Goal: Information Seeking & Learning: Understand process/instructions

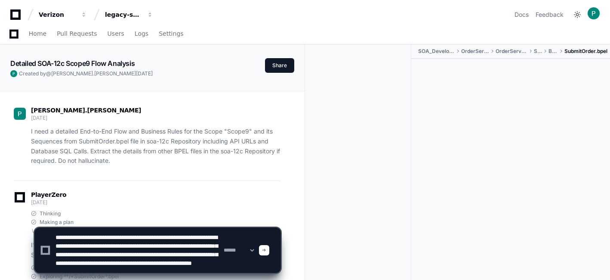
type textarea "**********"
click at [266, 251] on span at bounding box center [264, 250] width 4 height 4
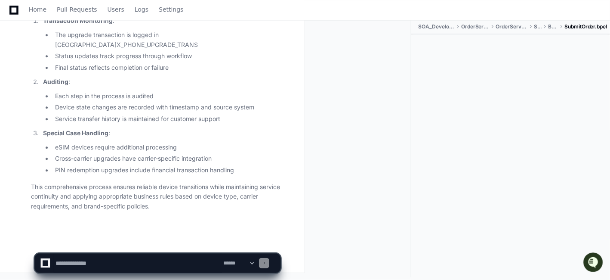
scroll to position [40, 0]
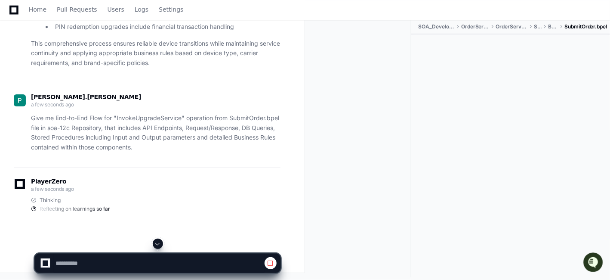
click at [159, 242] on span at bounding box center [157, 243] width 7 height 7
click at [158, 243] on span at bounding box center [157, 243] width 7 height 7
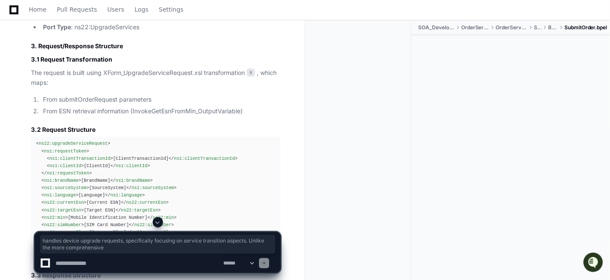
scroll to position [21445, 0]
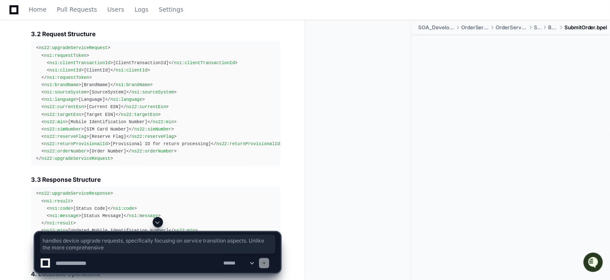
drag, startPoint x: 121, startPoint y: 219, endPoint x: 174, endPoint y: 215, distance: 53.1
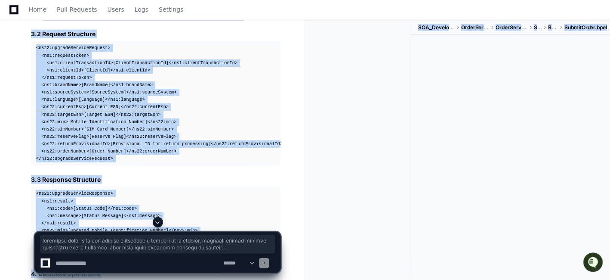
drag, startPoint x: 32, startPoint y: 225, endPoint x: 195, endPoint y: 223, distance: 163.5
click at [204, 223] on div at bounding box center [157, 222] width 246 height 10
drag, startPoint x: 266, startPoint y: 235, endPoint x: 129, endPoint y: 208, distance: 138.9
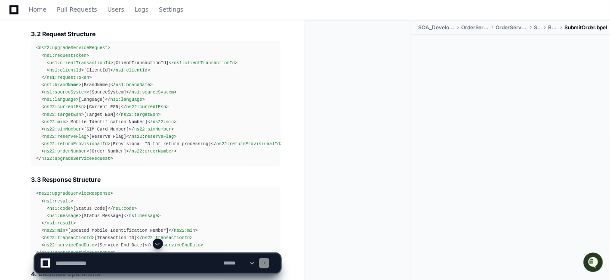
scroll to position [21484, 0]
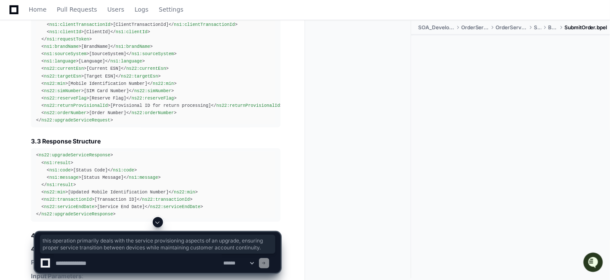
drag, startPoint x: 234, startPoint y: 176, endPoint x: 265, endPoint y: 193, distance: 35.4
copy p "this operation primarily deals with the service provisioning aspects of an upgr…"
click at [157, 221] on span at bounding box center [157, 221] width 7 height 7
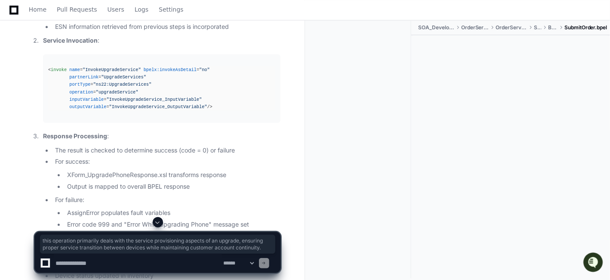
scroll to position [24233, 0]
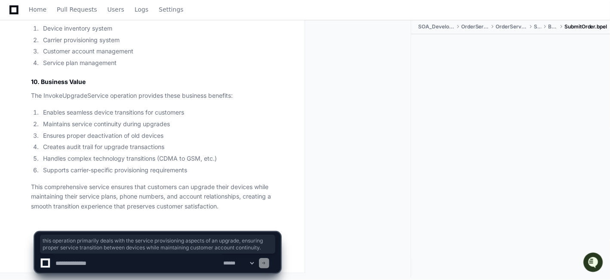
click at [234, 159] on li "Handles complex technology transitions (CDMA to GSM, etc.)" at bounding box center [160, 159] width 240 height 10
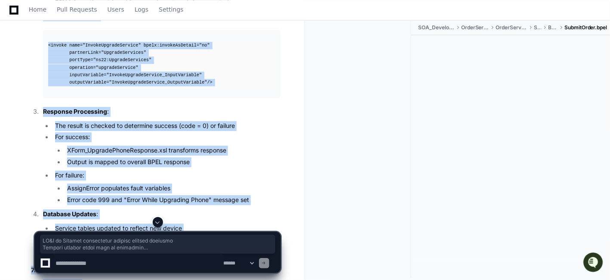
scroll to position [23171, 0]
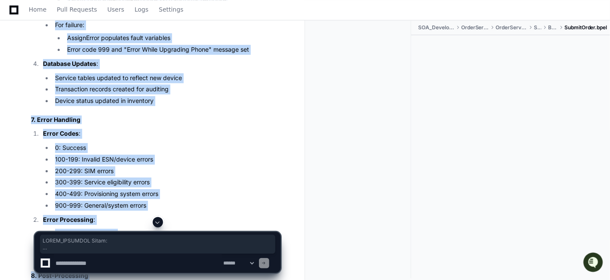
drag, startPoint x: 220, startPoint y: 208, endPoint x: 24, endPoint y: 302, distance: 217.2
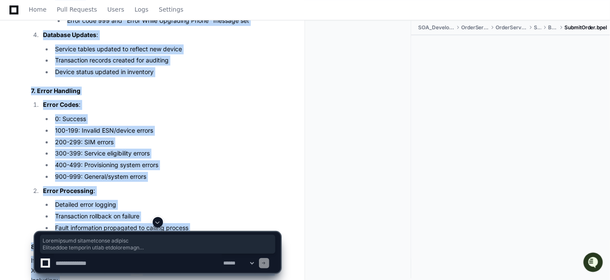
click at [155, 222] on span at bounding box center [157, 221] width 7 height 7
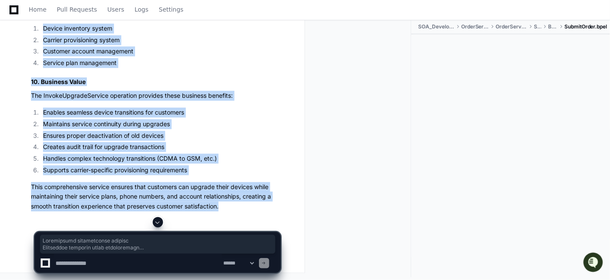
scroll to position [24233, 0]
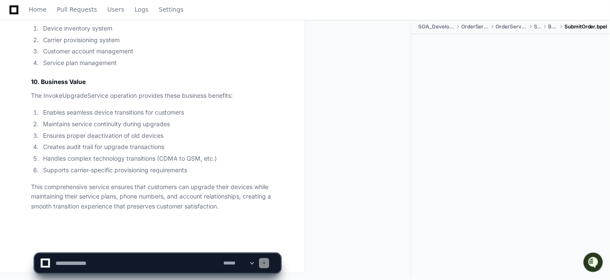
click at [222, 207] on p "This comprehensive service ensures that customers can upgrade their devices whi…" at bounding box center [155, 196] width 249 height 29
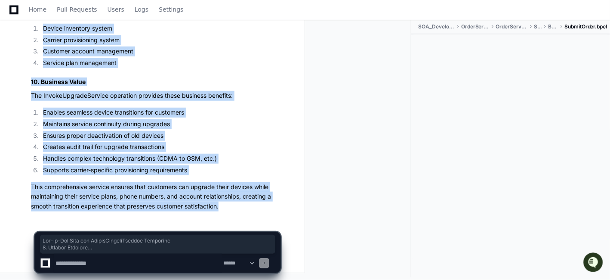
drag, startPoint x: 33, startPoint y: 49, endPoint x: 231, endPoint y: 211, distance: 256.2
click at [249, 122] on li "Maintains service continuity during upgrades" at bounding box center [160, 124] width 240 height 10
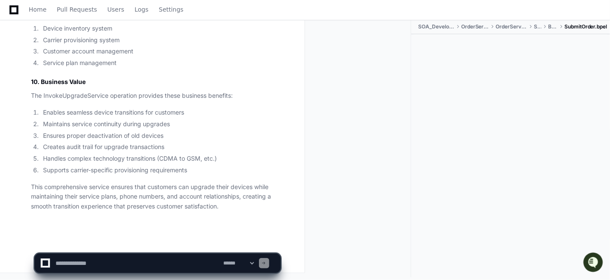
click at [249, 122] on li "Maintains service continuity during upgrades" at bounding box center [160, 124] width 240 height 10
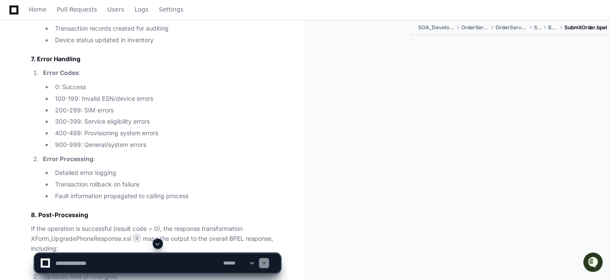
scroll to position [22799, 0]
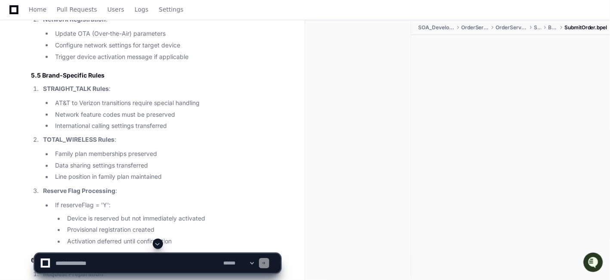
click at [105, 263] on textarea at bounding box center [138, 262] width 168 height 19
click at [125, 261] on textarea at bounding box center [138, 262] width 168 height 19
paste textarea "**********"
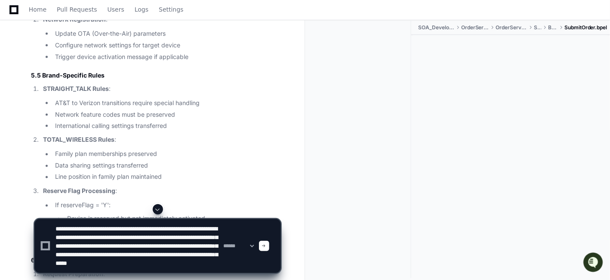
scroll to position [12, 0]
type textarea "**********"
click at [266, 247] on span at bounding box center [264, 245] width 4 height 4
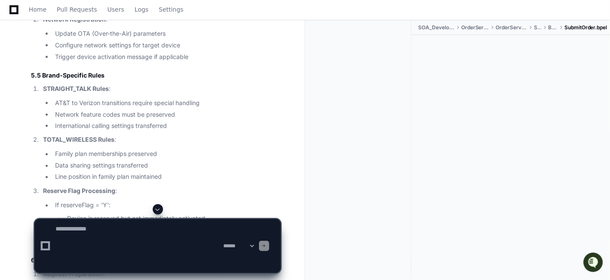
scroll to position [0, 0]
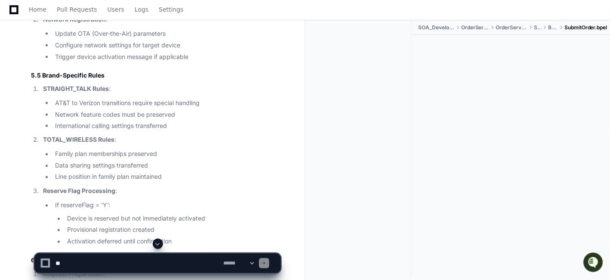
click at [158, 243] on span at bounding box center [157, 243] width 7 height 7
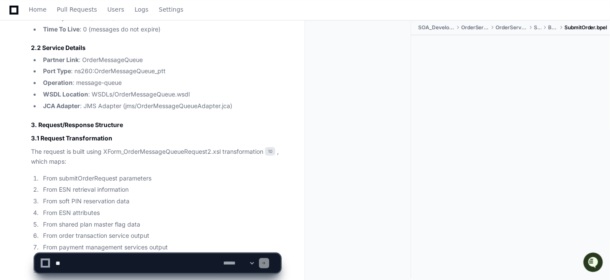
scroll to position [27579, 0]
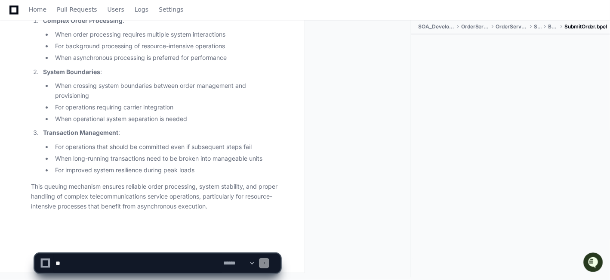
click at [252, 148] on li "For operations that should be committed even if subsequent steps fail" at bounding box center [166, 147] width 228 height 10
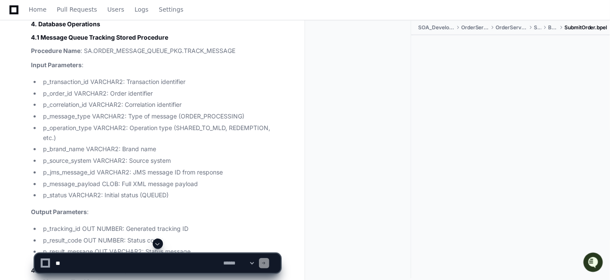
scroll to position [24539, 0]
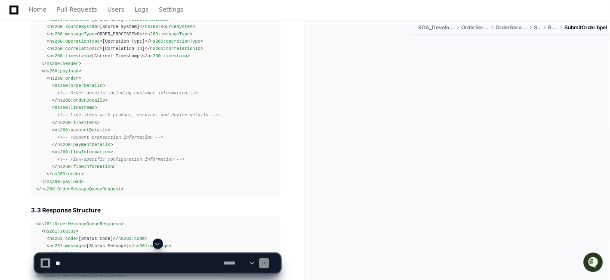
scroll to position [24712, 0]
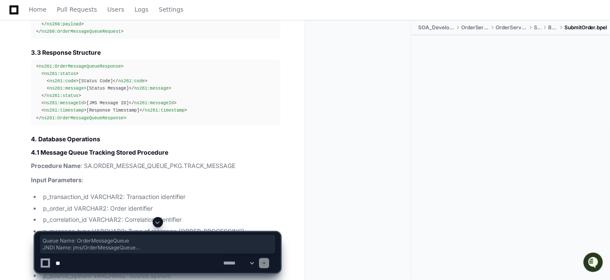
drag, startPoint x: 157, startPoint y: 59, endPoint x: 31, endPoint y: 38, distance: 128.2
copy ul "Queue Name : OrderMessageQueue JNDI Name : jms/OrderMessageQueue Connection Fac…"
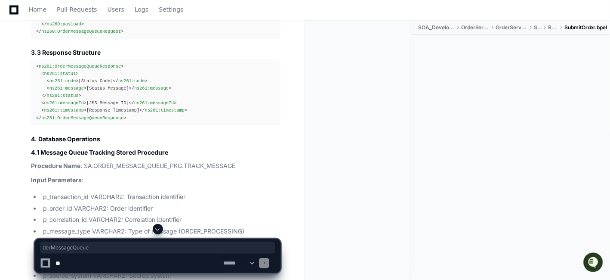
drag, startPoint x: 155, startPoint y: 126, endPoint x: 89, endPoint y: 123, distance: 65.9
drag, startPoint x: 193, startPoint y: 161, endPoint x: 115, endPoint y: 160, distance: 77.9
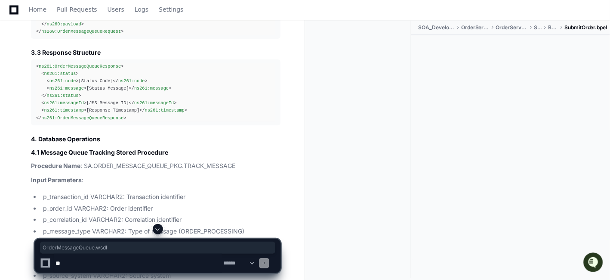
copy li "OrderMessageQueue.wsdl"
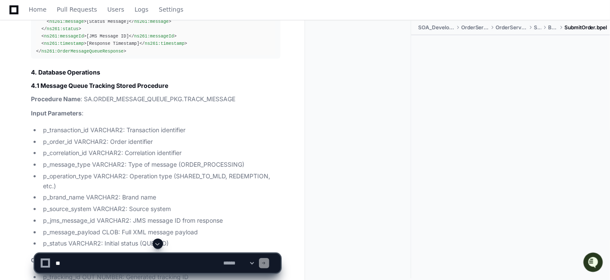
scroll to position [24788, 0]
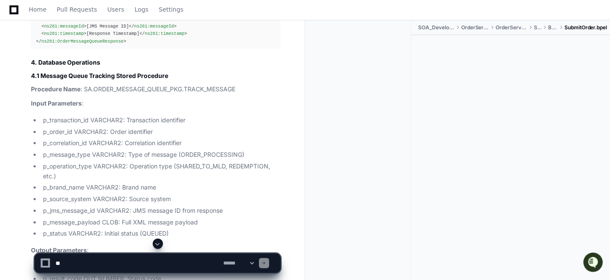
click at [157, 243] on span at bounding box center [157, 243] width 7 height 7
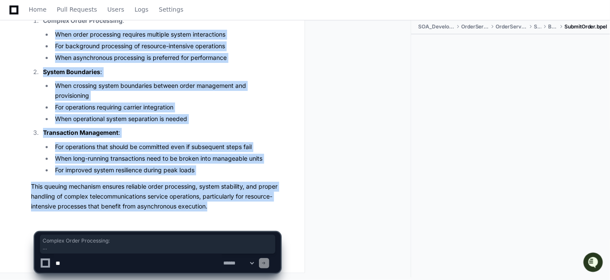
scroll to position [27576, 0]
drag, startPoint x: 210, startPoint y: 206, endPoint x: 30, endPoint y: -6, distance: 278.6
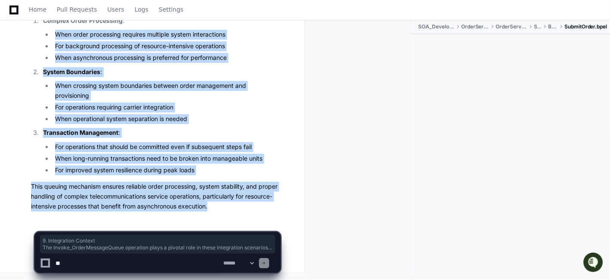
scroll to position [27562, 0]
click at [151, 63] on li "When asynchronous processing is preferred for performance" at bounding box center [166, 58] width 228 height 10
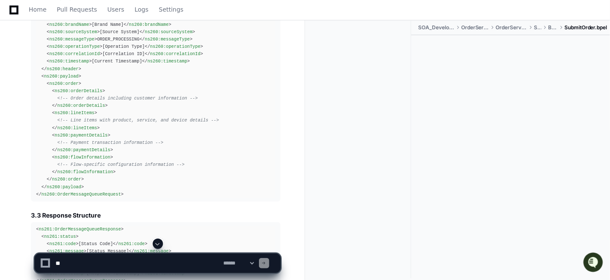
scroll to position [24542, 0]
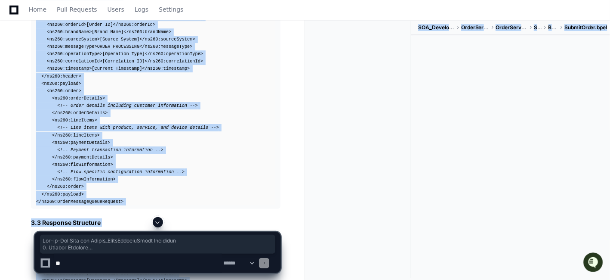
drag, startPoint x: 33, startPoint y: 92, endPoint x: 253, endPoint y: 219, distance: 254.1
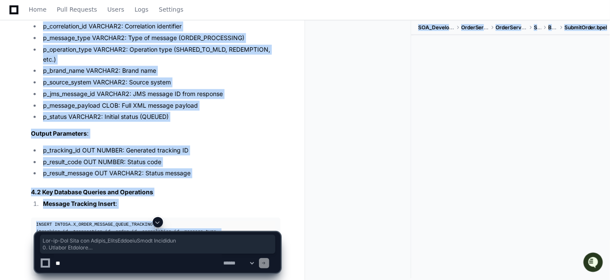
scroll to position [27579, 0]
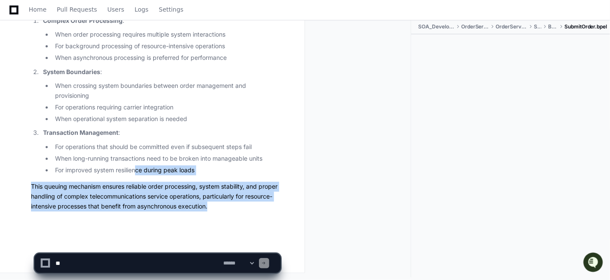
drag, startPoint x: 212, startPoint y: 210, endPoint x: 221, endPoint y: 203, distance: 10.7
click at [221, 203] on p "This queuing mechanism ensures reliable order processing, system stability, and…" at bounding box center [155, 196] width 249 height 29
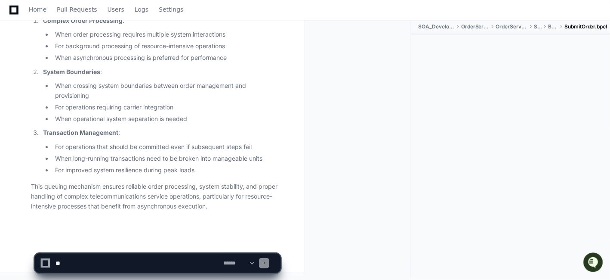
click at [234, 208] on p "This queuing mechanism ensures reliable order processing, system stability, and…" at bounding box center [155, 196] width 249 height 29
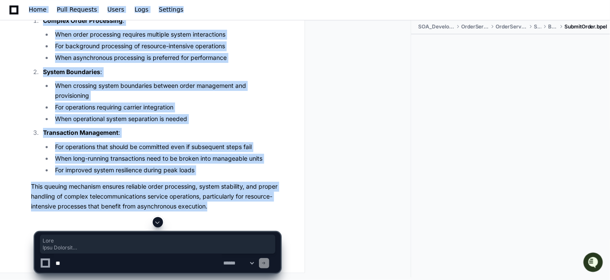
scroll to position [27560, 0]
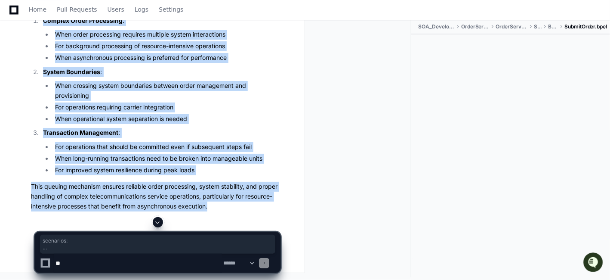
drag, startPoint x: 211, startPoint y: 208, endPoint x: 20, endPoint y: 28, distance: 262.3
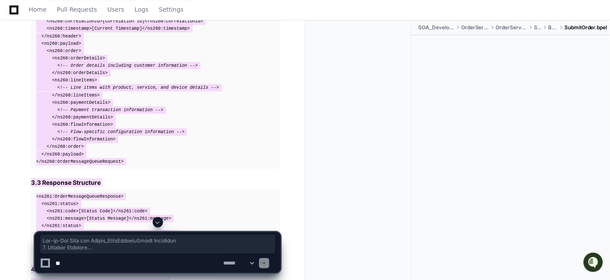
scroll to position [27, 0]
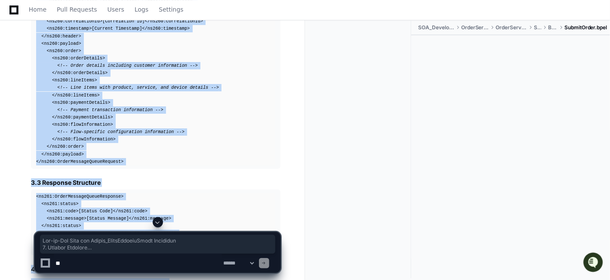
click at [474, 103] on div at bounding box center [510, 147] width 199 height 225
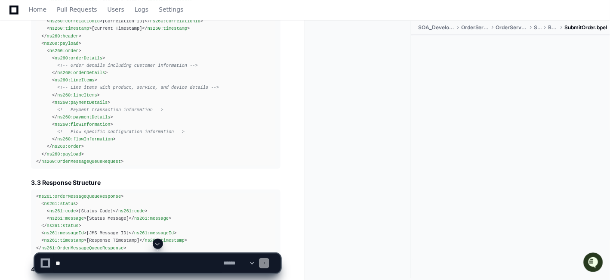
click at [157, 243] on span at bounding box center [157, 243] width 7 height 7
click at [160, 245] on span at bounding box center [157, 243] width 7 height 7
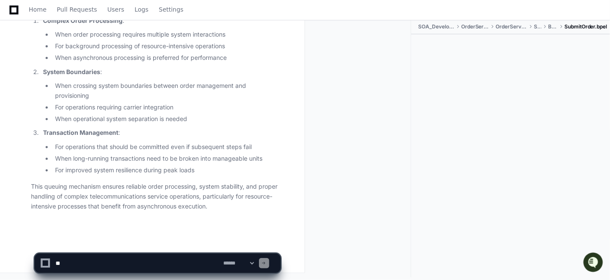
click at [152, 258] on textarea at bounding box center [138, 262] width 168 height 19
paste textarea "**********"
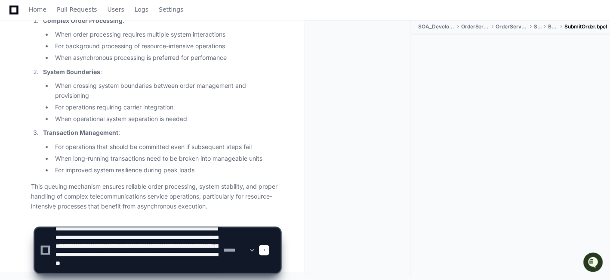
scroll to position [6, 0]
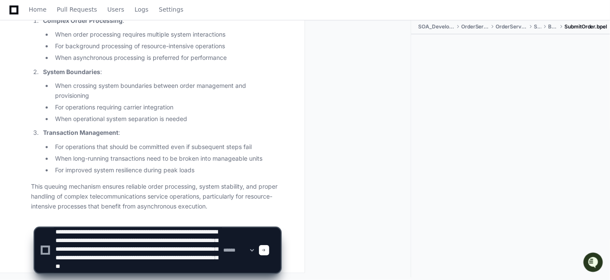
type textarea "**********"
click at [266, 251] on span at bounding box center [264, 250] width 4 height 4
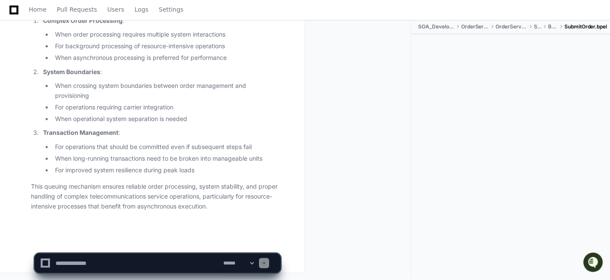
scroll to position [0, 0]
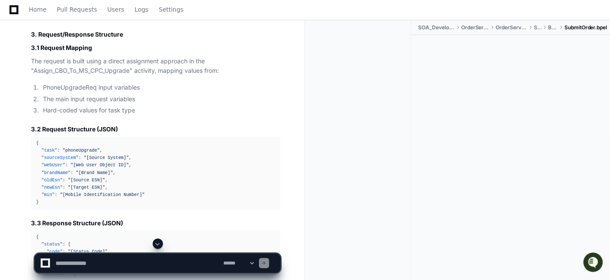
click at [158, 244] on span at bounding box center [157, 243] width 7 height 7
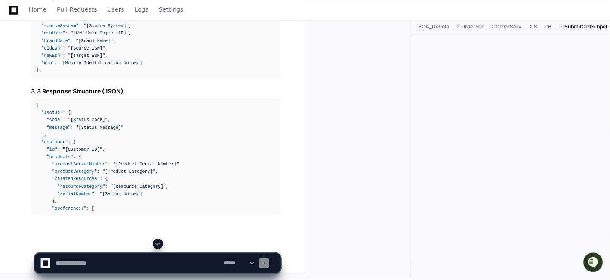
click at [158, 244] on span at bounding box center [157, 243] width 7 height 7
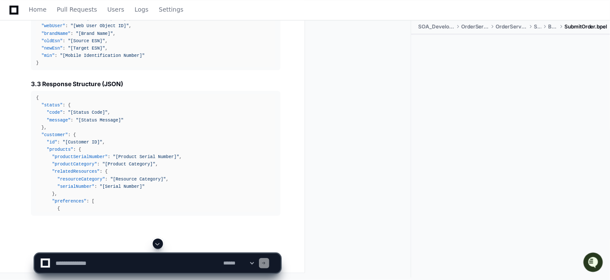
scroll to position [28304, 0]
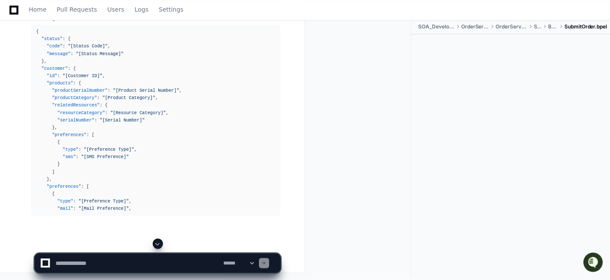
click at [158, 244] on span at bounding box center [157, 243] width 7 height 7
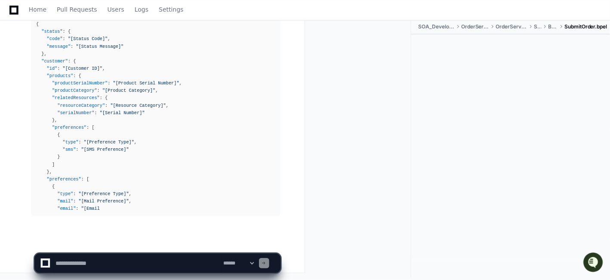
scroll to position [28378, 0]
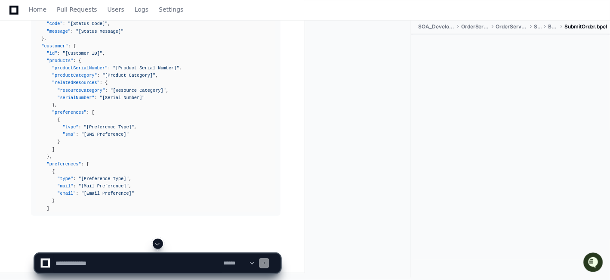
click at [158, 244] on span at bounding box center [157, 243] width 7 height 7
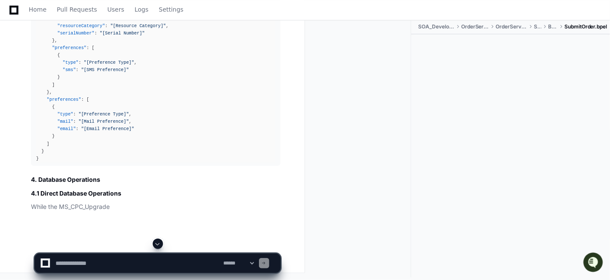
scroll to position [28438, 0]
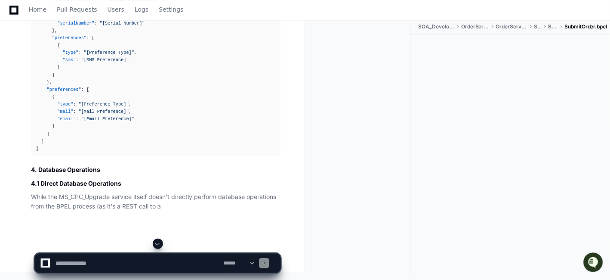
click at [158, 244] on span at bounding box center [157, 243] width 7 height 7
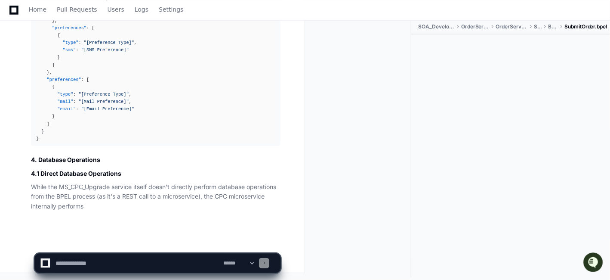
scroll to position [28475, 0]
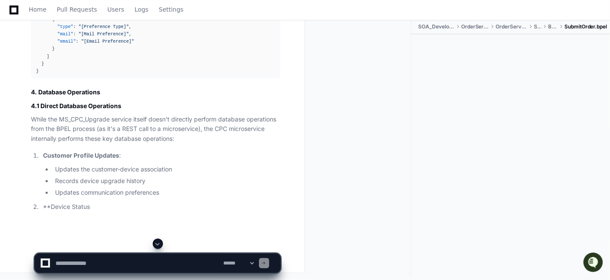
click at [158, 244] on span at bounding box center [157, 243] width 7 height 7
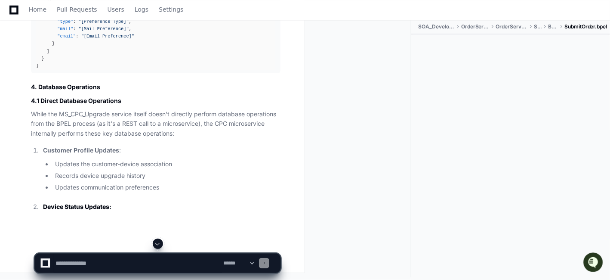
scroll to position [28552, 0]
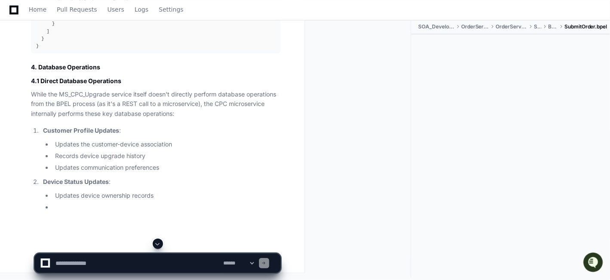
click at [158, 244] on span at bounding box center [157, 243] width 7 height 7
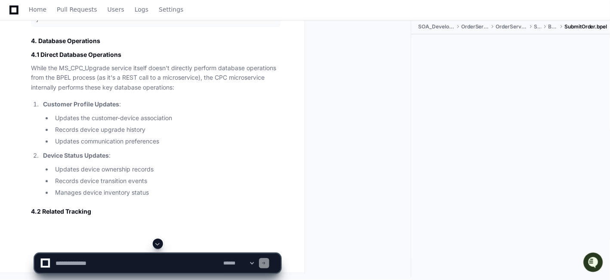
click at [159, 244] on span at bounding box center [157, 243] width 7 height 7
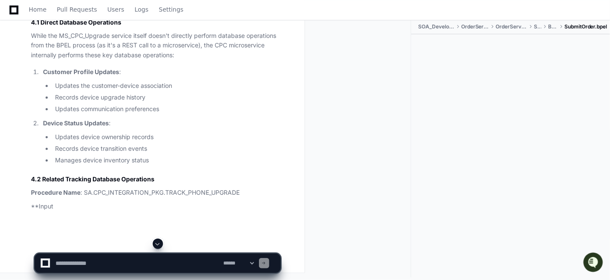
scroll to position [28622, 0]
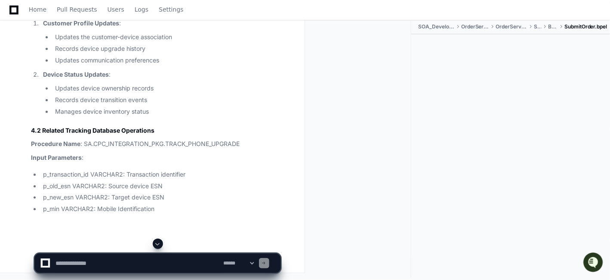
click at [159, 244] on span at bounding box center [157, 243] width 7 height 7
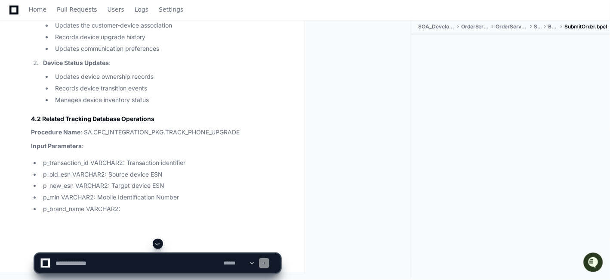
scroll to position [28684, 0]
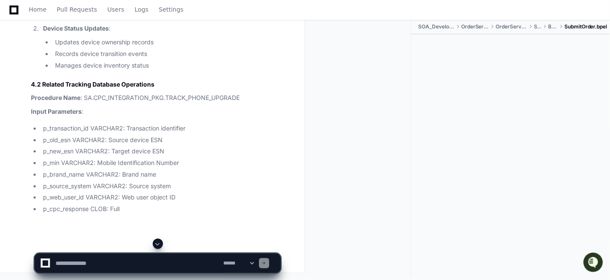
click at [159, 244] on span at bounding box center [157, 243] width 7 height 7
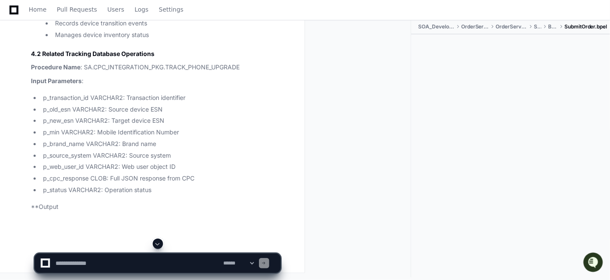
scroll to position [28730, 0]
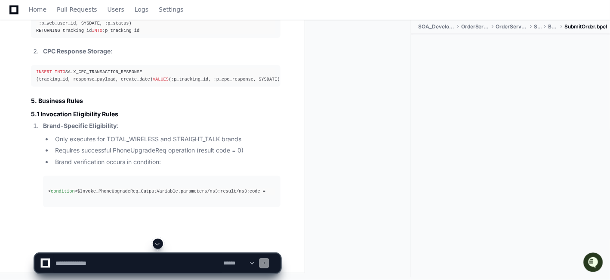
click at [159, 244] on span at bounding box center [157, 243] width 7 height 7
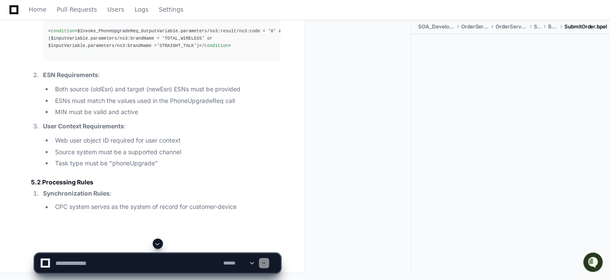
click at [160, 242] on span at bounding box center [157, 243] width 7 height 7
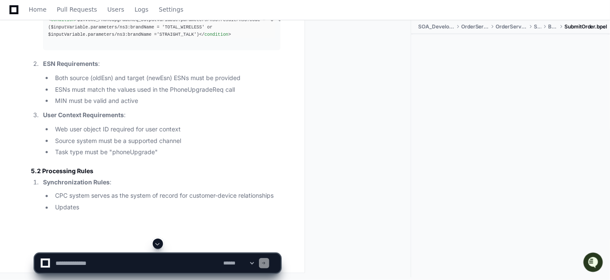
scroll to position [29256, 0]
click at [157, 244] on span at bounding box center [157, 243] width 7 height 7
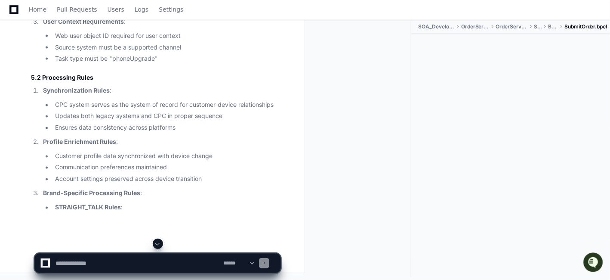
click at [158, 245] on span at bounding box center [157, 243] width 7 height 7
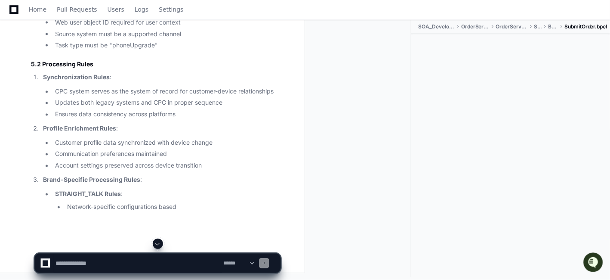
scroll to position [29361, 0]
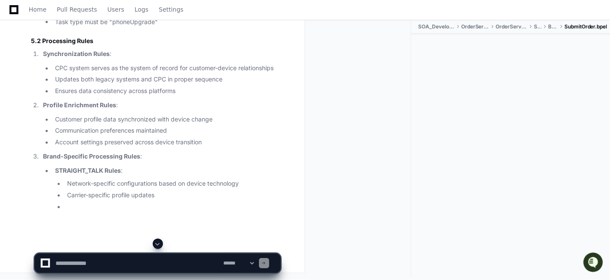
click at [158, 245] on span at bounding box center [157, 243] width 7 height 7
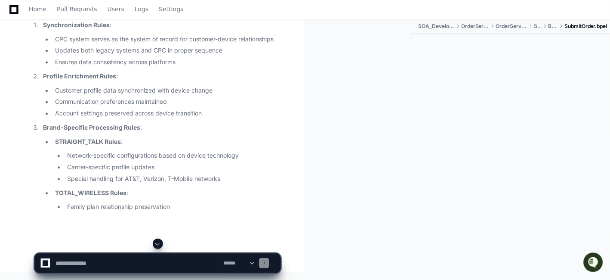
click at [158, 245] on span at bounding box center [157, 243] width 7 height 7
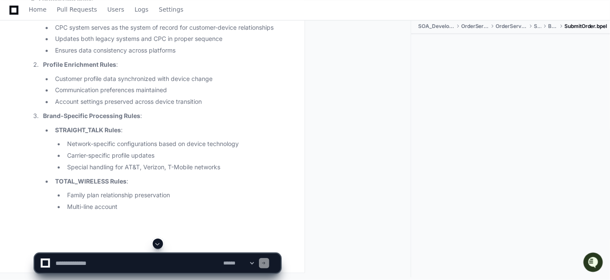
scroll to position [29437, 0]
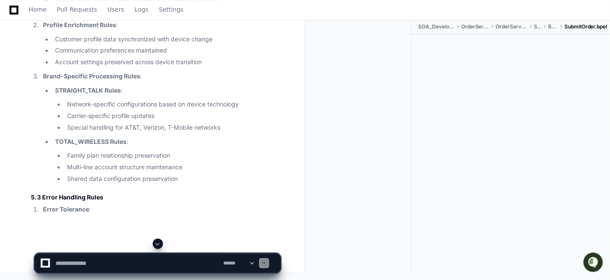
click at [158, 245] on span at bounding box center [157, 243] width 7 height 7
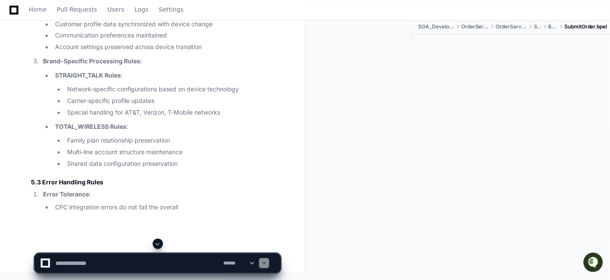
click at [158, 245] on span at bounding box center [157, 243] width 7 height 7
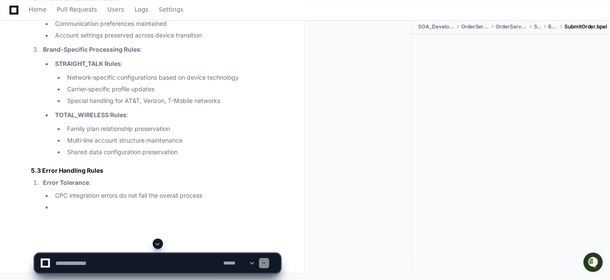
scroll to position [29493, 0]
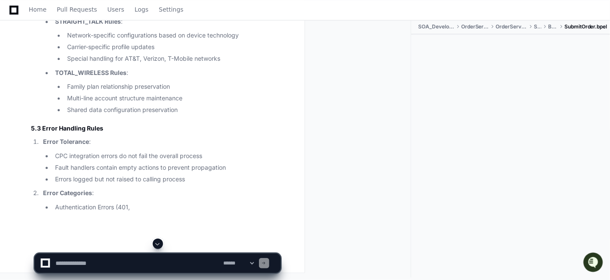
click at [158, 245] on span at bounding box center [157, 243] width 7 height 7
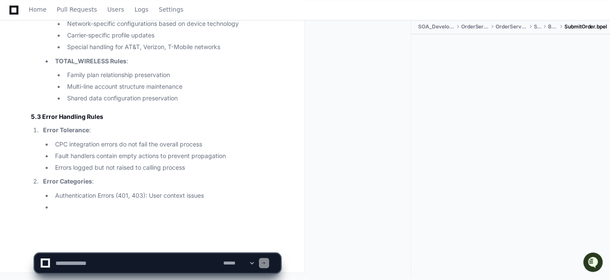
scroll to position [29547, 0]
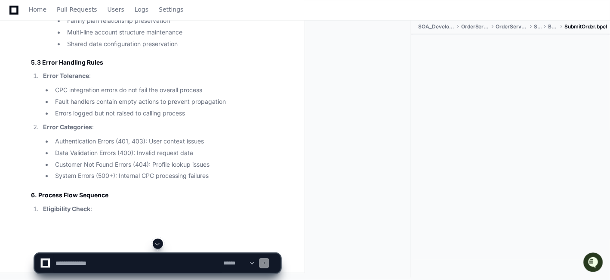
click at [159, 244] on span at bounding box center [157, 243] width 7 height 7
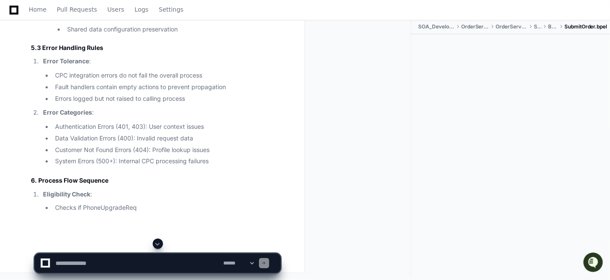
scroll to position [29612, 0]
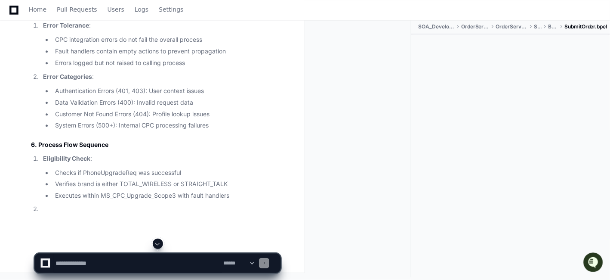
click at [159, 244] on span at bounding box center [157, 243] width 7 height 7
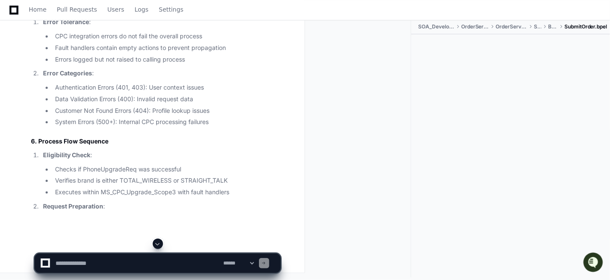
scroll to position [29666, 0]
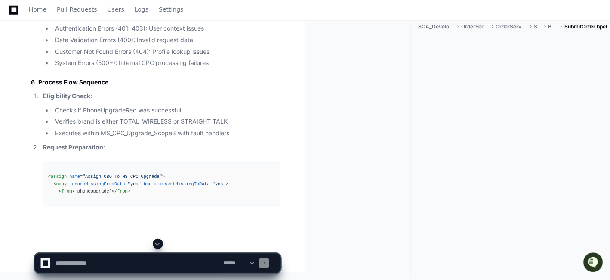
click at [159, 244] on span at bounding box center [157, 243] width 7 height 7
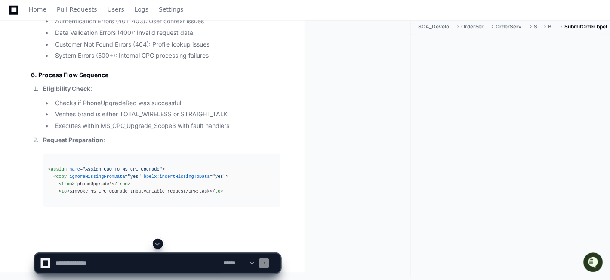
scroll to position [29732, 0]
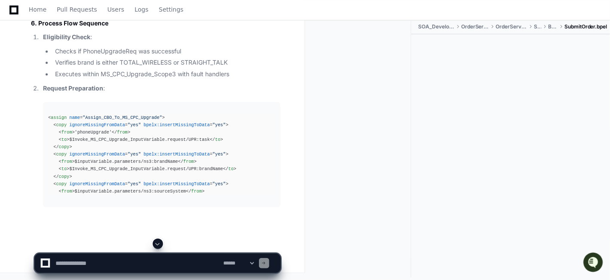
click at [159, 244] on span at bounding box center [157, 243] width 7 height 7
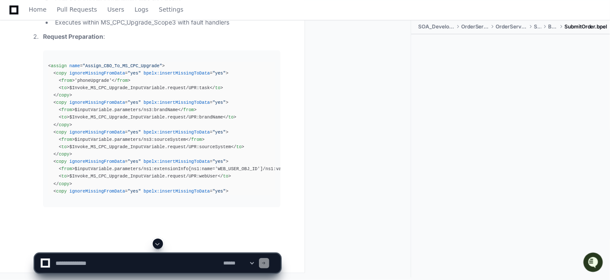
click at [159, 244] on span at bounding box center [157, 243] width 7 height 7
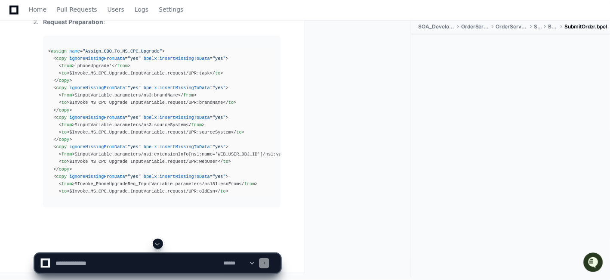
click at [159, 244] on span at bounding box center [157, 243] width 7 height 7
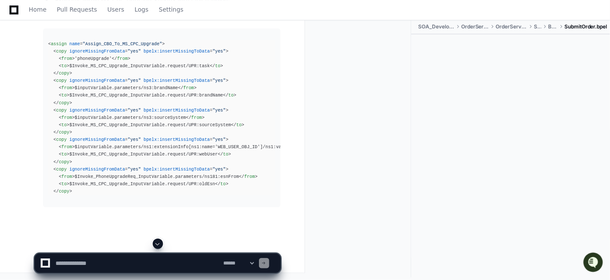
scroll to position [29850, 0]
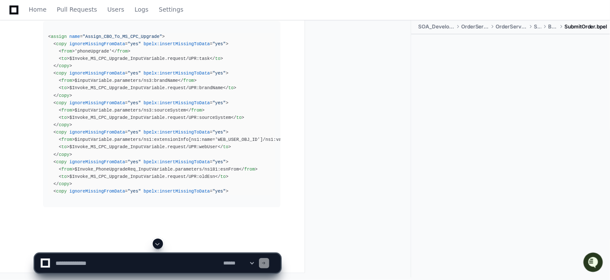
click at [159, 244] on span at bounding box center [157, 243] width 7 height 7
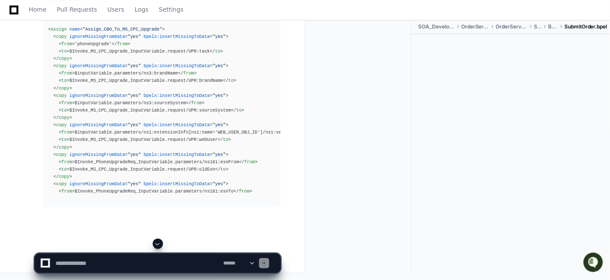
scroll to position [29872, 0]
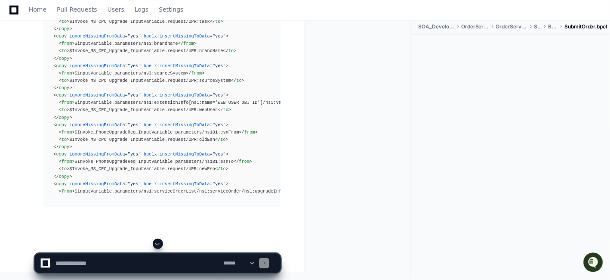
click at [159, 244] on span at bounding box center [157, 243] width 7 height 7
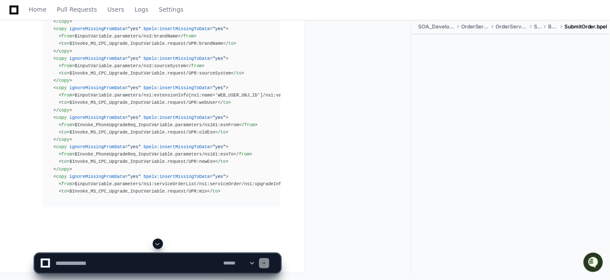
scroll to position [29902, 0]
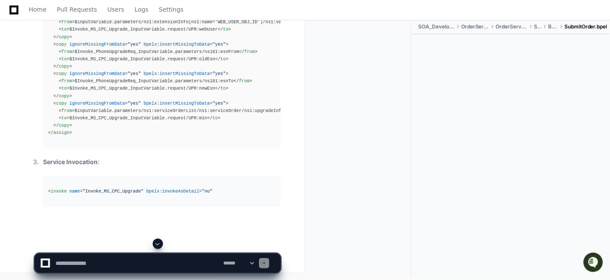
click at [159, 244] on span at bounding box center [157, 243] width 7 height 7
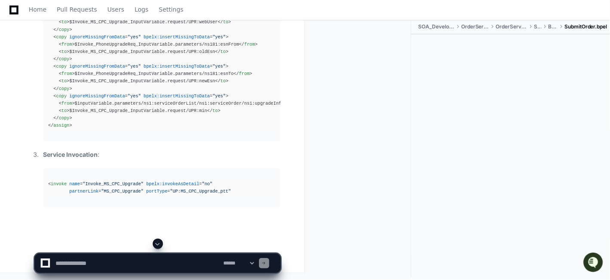
click at [159, 244] on span at bounding box center [157, 243] width 7 height 7
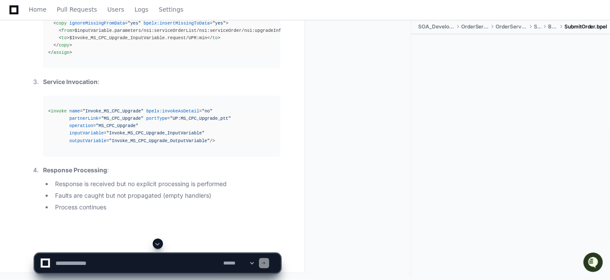
click at [159, 244] on span at bounding box center [157, 243] width 7 height 7
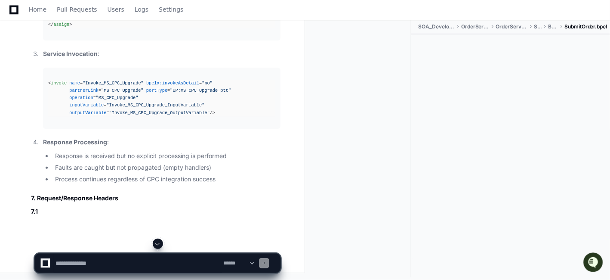
scroll to position [30062, 0]
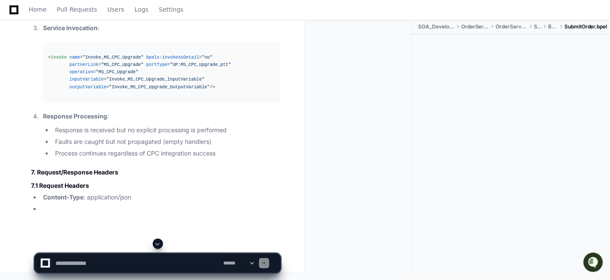
click at [159, 244] on span at bounding box center [157, 243] width 7 height 7
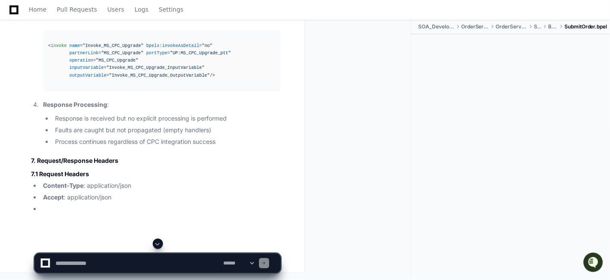
scroll to position [30116, 0]
click at [159, 244] on span at bounding box center [157, 243] width 7 height 7
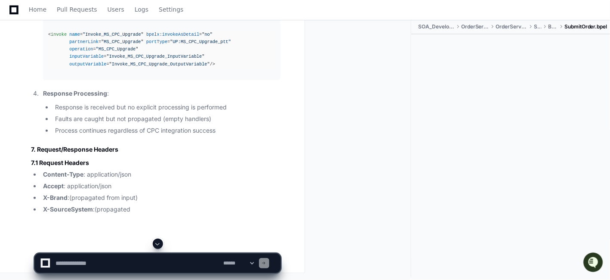
scroll to position [30128, 0]
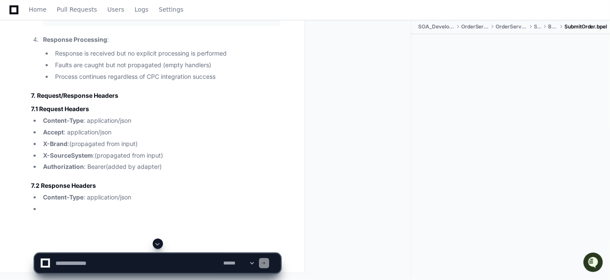
click at [159, 244] on span at bounding box center [157, 243] width 7 height 7
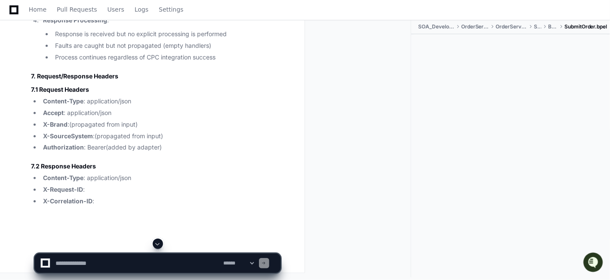
scroll to position [30193, 0]
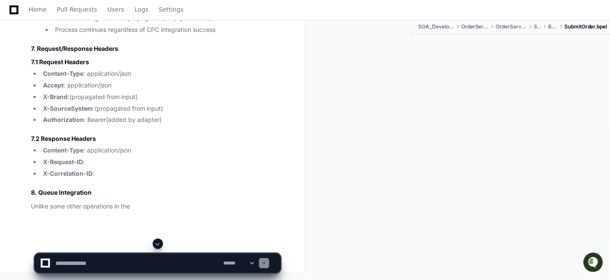
click at [159, 244] on span at bounding box center [157, 243] width 7 height 7
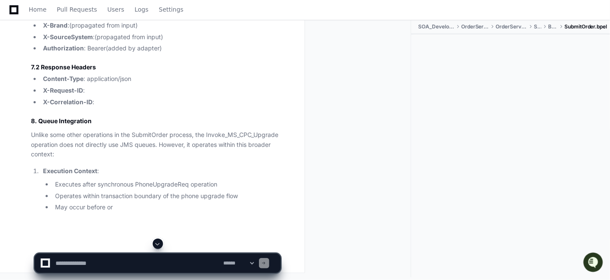
click at [159, 244] on span at bounding box center [157, 243] width 7 height 7
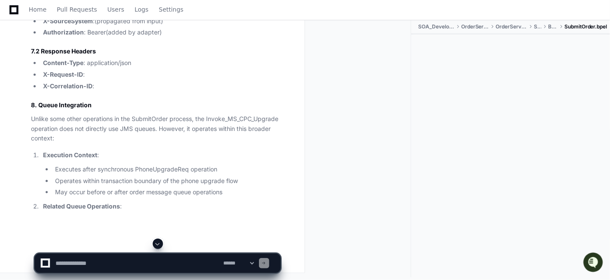
scroll to position [30311, 0]
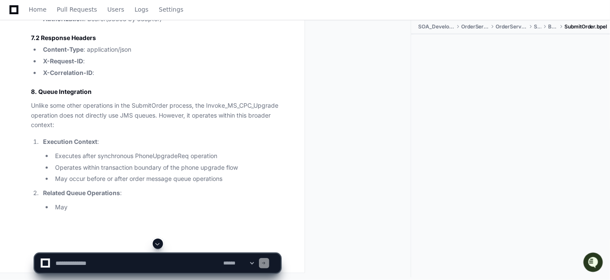
click at [159, 244] on span at bounding box center [157, 243] width 7 height 7
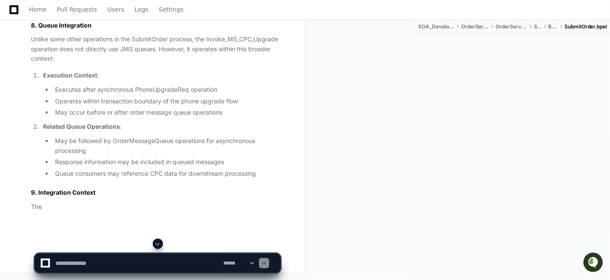
click at [158, 246] on span at bounding box center [157, 243] width 7 height 7
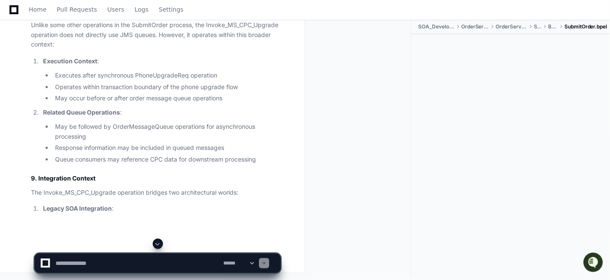
click at [158, 245] on span at bounding box center [157, 243] width 7 height 7
click at [160, 244] on span at bounding box center [157, 243] width 7 height 7
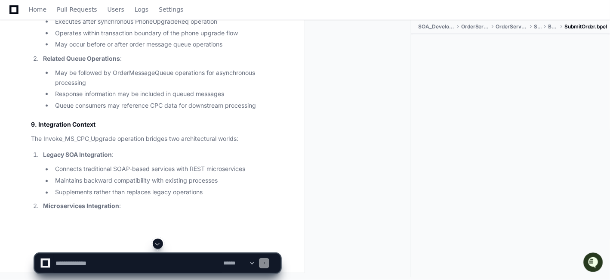
click at [158, 245] on span at bounding box center [157, 243] width 7 height 7
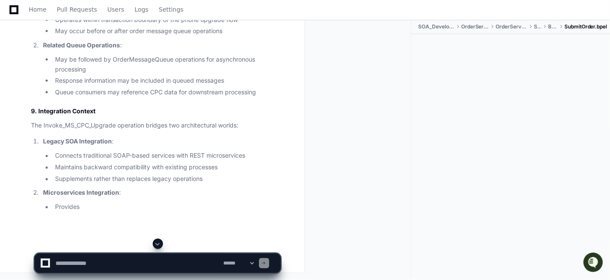
scroll to position [30474, 0]
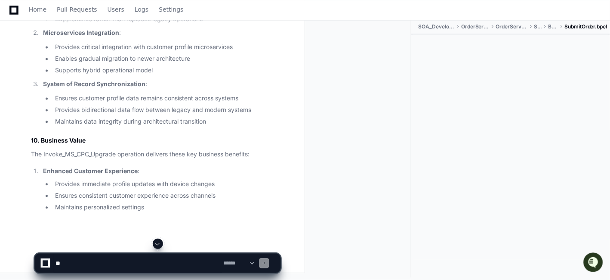
click at [159, 241] on span at bounding box center [157, 243] width 7 height 7
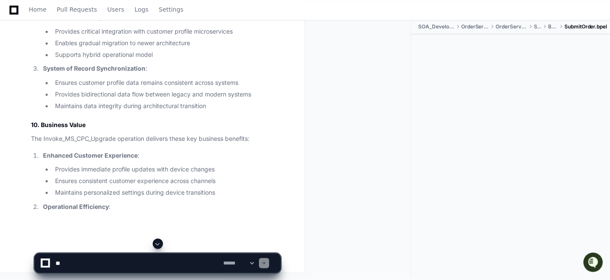
scroll to position [30648, 0]
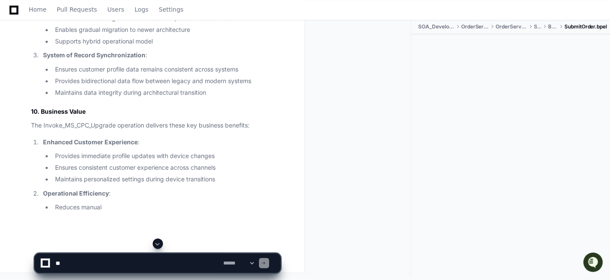
click at [159, 241] on span at bounding box center [157, 243] width 7 height 7
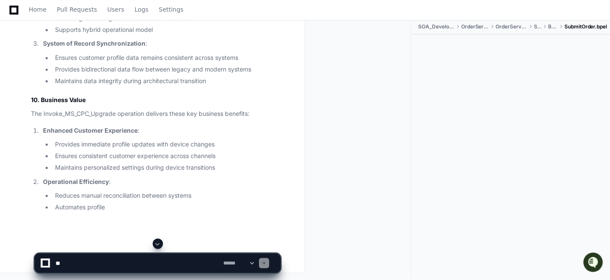
click at [159, 243] on span at bounding box center [157, 243] width 7 height 7
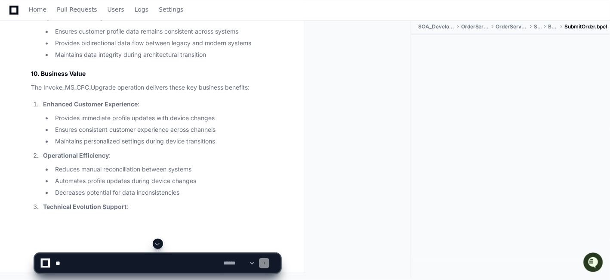
click at [158, 243] on span at bounding box center [157, 243] width 7 height 7
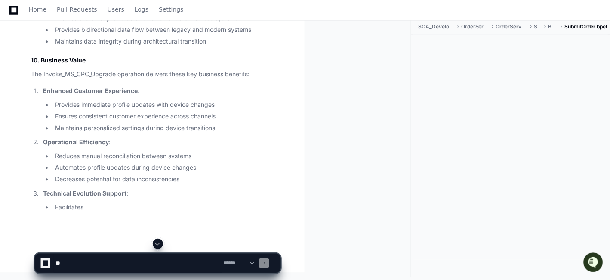
scroll to position [30720, 0]
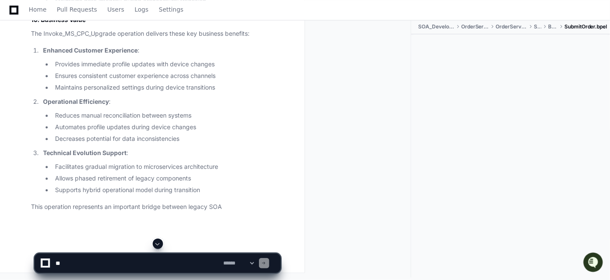
click at [158, 244] on span at bounding box center [157, 243] width 7 height 7
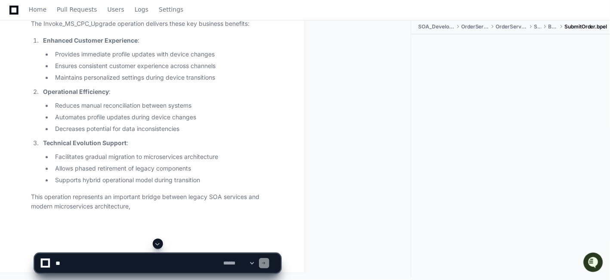
scroll to position [30768, 0]
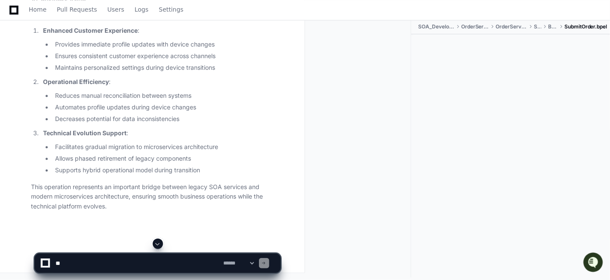
drag, startPoint x: 158, startPoint y: 244, endPoint x: 90, endPoint y: 209, distance: 76.2
click at [90, 209] on p "This operation represents an important bridge between legacy SOA services and m…" at bounding box center [155, 196] width 249 height 29
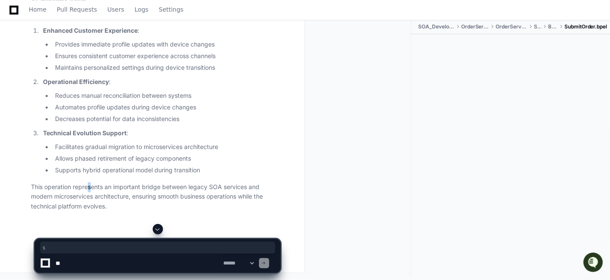
click at [121, 211] on p "This operation represents an important bridge between legacy SOA services and m…" at bounding box center [155, 196] width 249 height 29
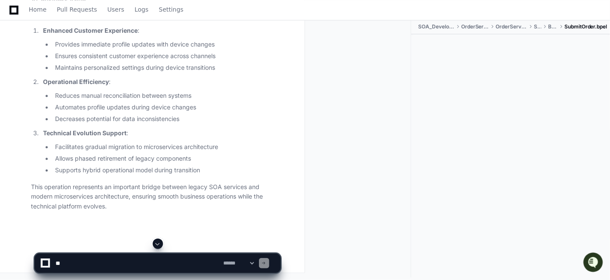
click at [160, 243] on span at bounding box center [157, 243] width 7 height 7
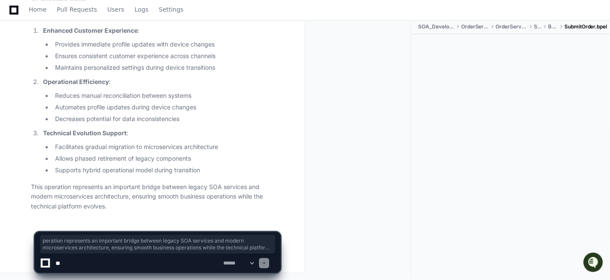
click at [47, 183] on p "This operation represents an important bridge between legacy SOA services and m…" at bounding box center [155, 196] width 249 height 29
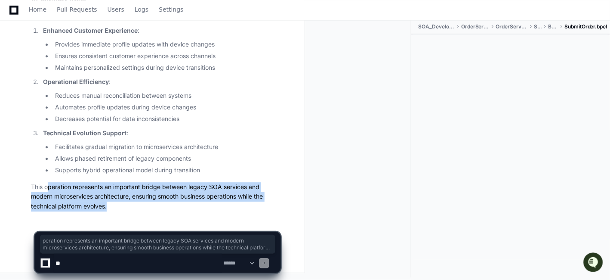
click at [231, 188] on p "This operation represents an important bridge between legacy SOA services and m…" at bounding box center [155, 196] width 249 height 29
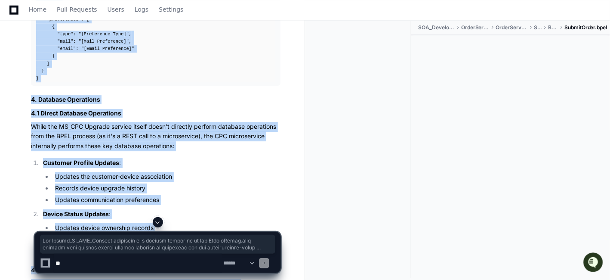
scroll to position [27856, 0]
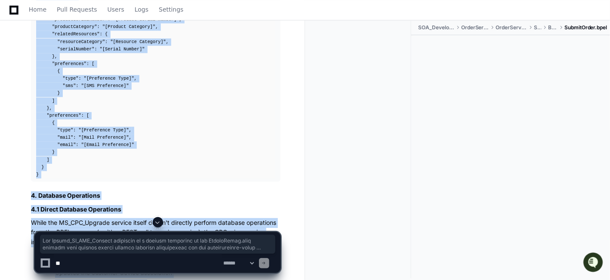
drag, startPoint x: 23, startPoint y: 178, endPoint x: 31, endPoint y: 122, distance: 57.4
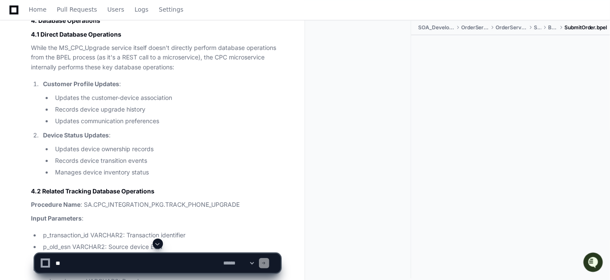
click at [395, 60] on div at bounding box center [361, 149] width 99 height 257
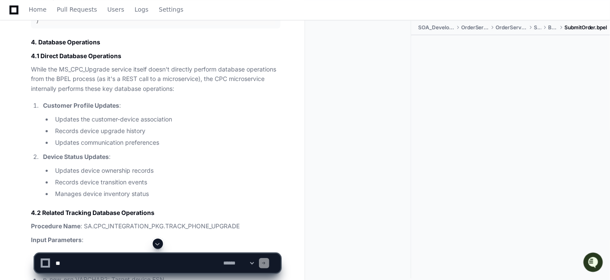
click at [160, 243] on span at bounding box center [157, 243] width 7 height 7
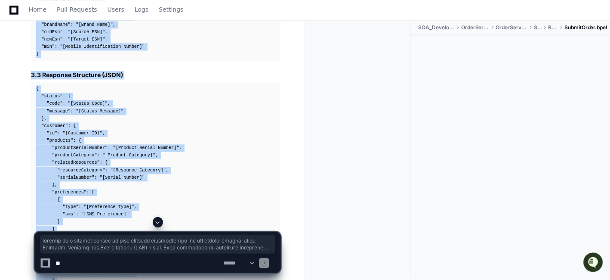
scroll to position [27930, 0]
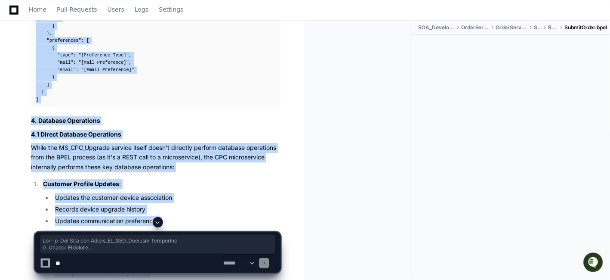
drag, startPoint x: 129, startPoint y: 209, endPoint x: 368, endPoint y: 188, distance: 240.1
click at [156, 221] on span at bounding box center [157, 221] width 7 height 7
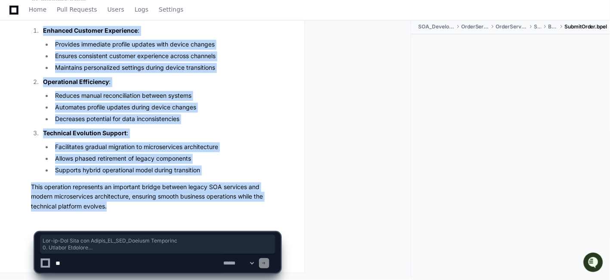
click at [362, 187] on div at bounding box center [361, 148] width 99 height 257
